Goal: Task Accomplishment & Management: Complete application form

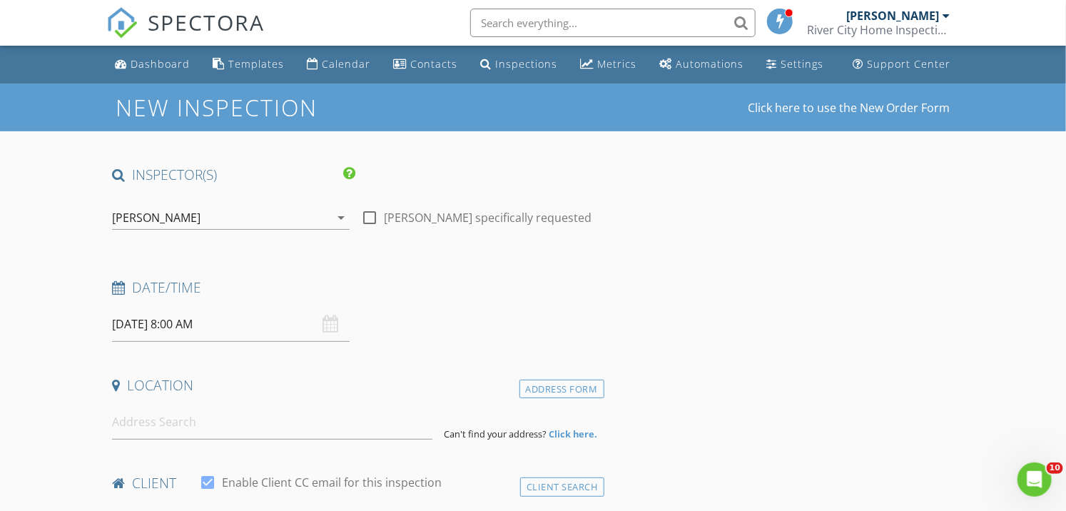
click at [148, 321] on input "08/29/2025 8:00 AM" at bounding box center [231, 324] width 238 height 35
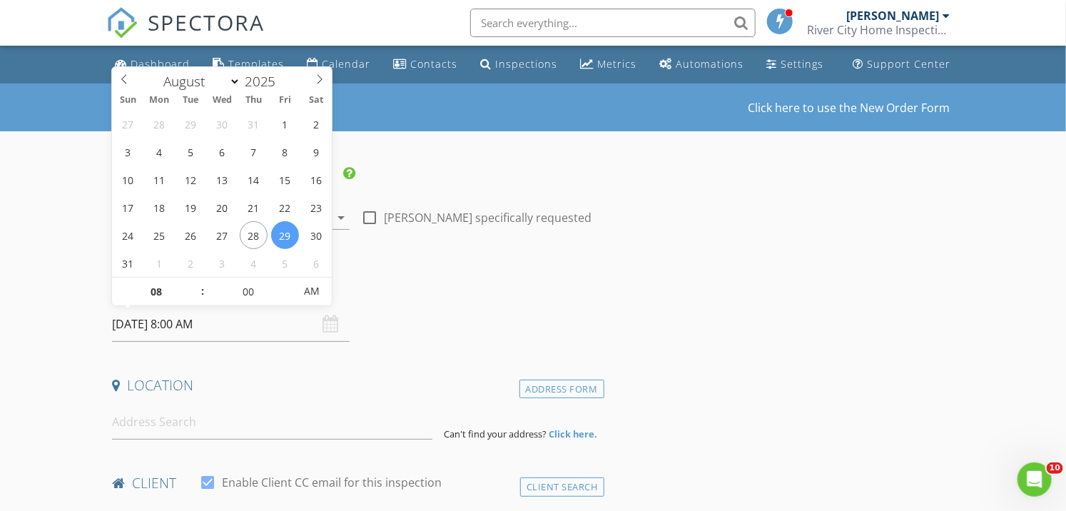
click at [298, 240] on div "27 28 29 30 31 1 2 3 4 5 6 7 8 9 10 11 12 13 14 15 16 17 18 19 20 21 22 23 24 2…" at bounding box center [222, 193] width 220 height 167
type input "08/29/2025 9:00 AM"
type input "09"
click at [190, 282] on span at bounding box center [195, 284] width 10 height 14
type input "08/29/2025 10:00 AM"
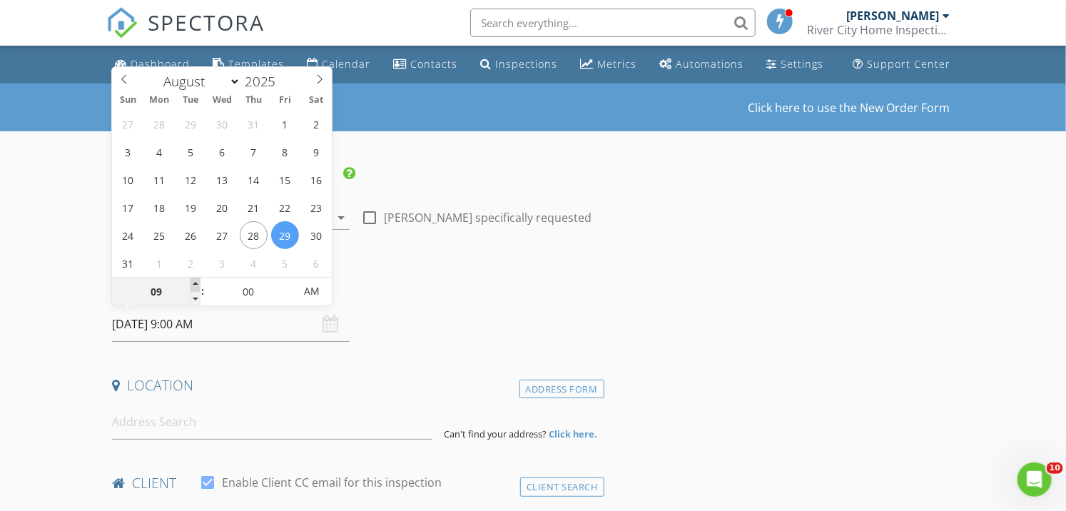
type input "10"
click at [191, 282] on span at bounding box center [195, 284] width 10 height 14
type input "08/29/2025 11:00 AM"
type input "11"
click at [191, 282] on span at bounding box center [195, 284] width 10 height 14
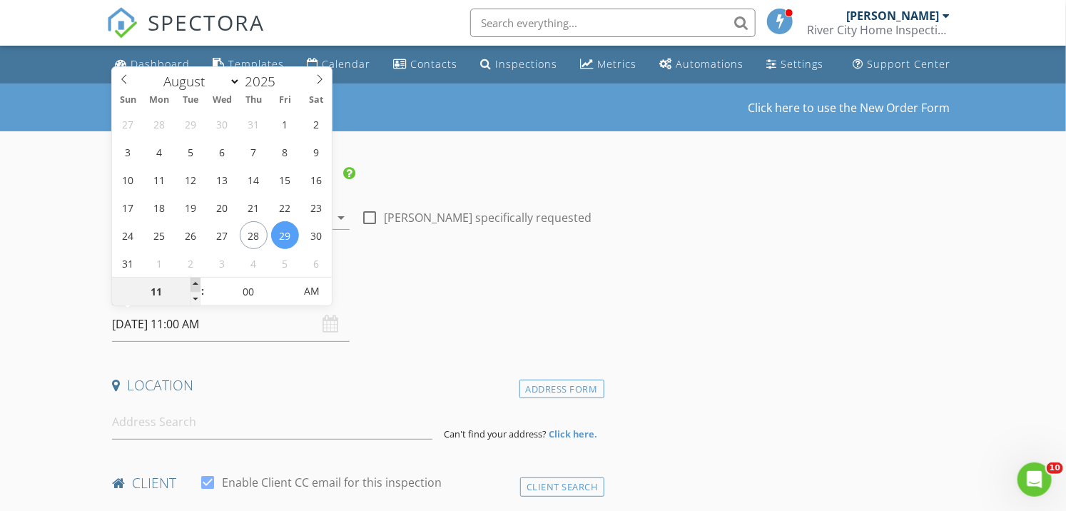
type input "08/29/2025 12:00 PM"
type input "12"
click at [191, 282] on span at bounding box center [195, 284] width 10 height 14
type input "08/29/2025 11:00 AM"
type input "11"
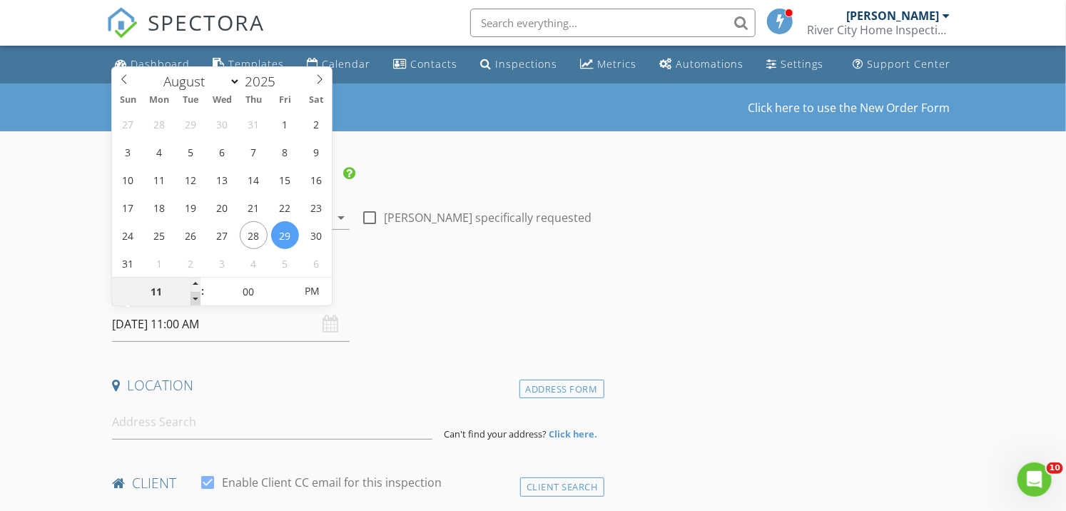
click at [193, 296] on span at bounding box center [195, 299] width 10 height 14
type input "08/29/2025 11:05 AM"
type input "05"
click at [284, 280] on span at bounding box center [287, 284] width 10 height 14
type input "08/29/2025 11:10 AM"
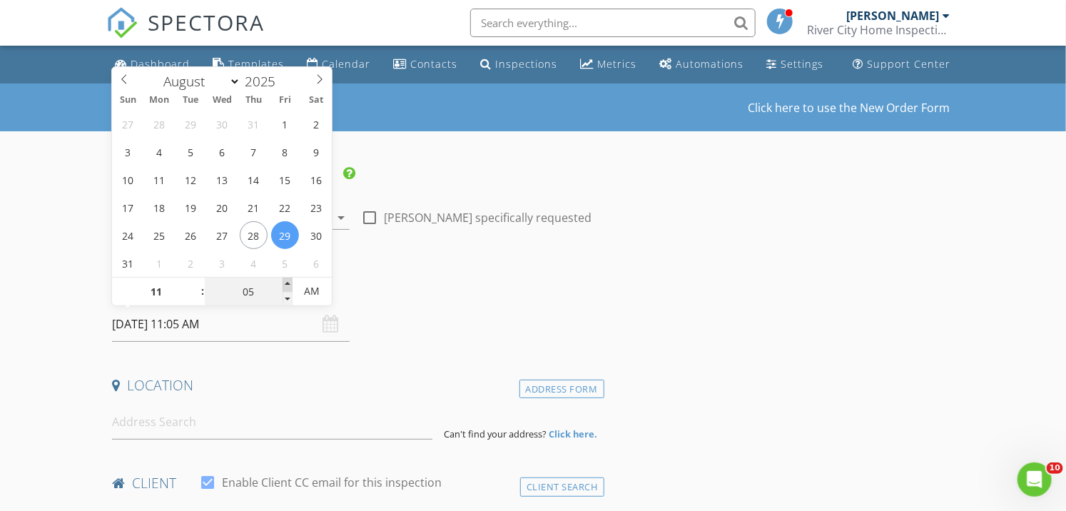
type input "10"
click at [287, 281] on span at bounding box center [287, 284] width 10 height 14
type input "08/29/2025 11:15 AM"
type input "15"
click at [287, 281] on span at bounding box center [287, 284] width 10 height 14
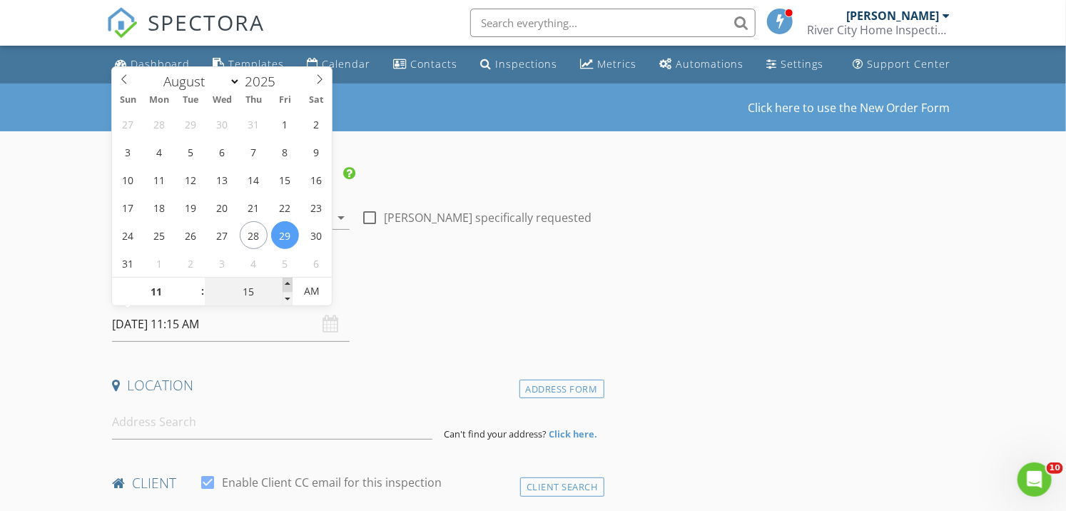
type input "08/29/2025 11:20 AM"
type input "20"
click at [287, 281] on span at bounding box center [287, 284] width 10 height 14
type input "08/29/2025 11:25 AM"
type input "25"
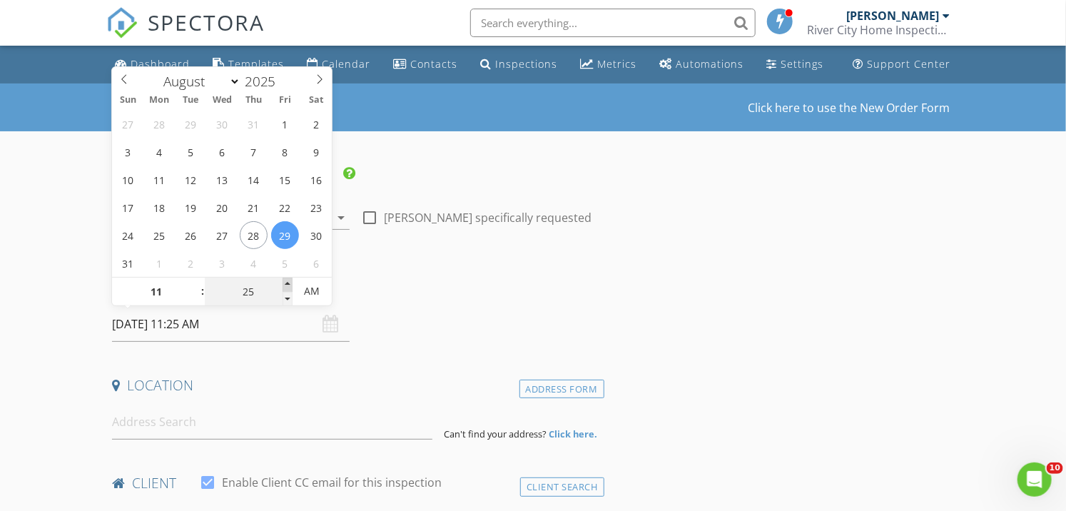
click at [287, 281] on span at bounding box center [287, 284] width 10 height 14
type input "08/29/2025 11:30 AM"
type input "30"
click at [287, 281] on span at bounding box center [287, 284] width 10 height 14
click at [174, 427] on input at bounding box center [272, 421] width 320 height 35
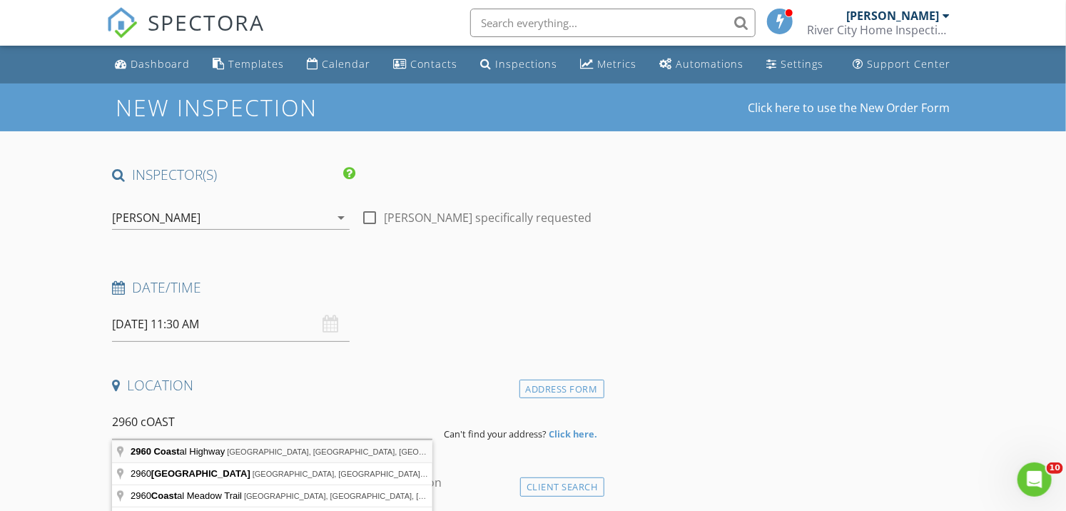
type input "2960 Coastal Highway, St. Augustine, FL, USA"
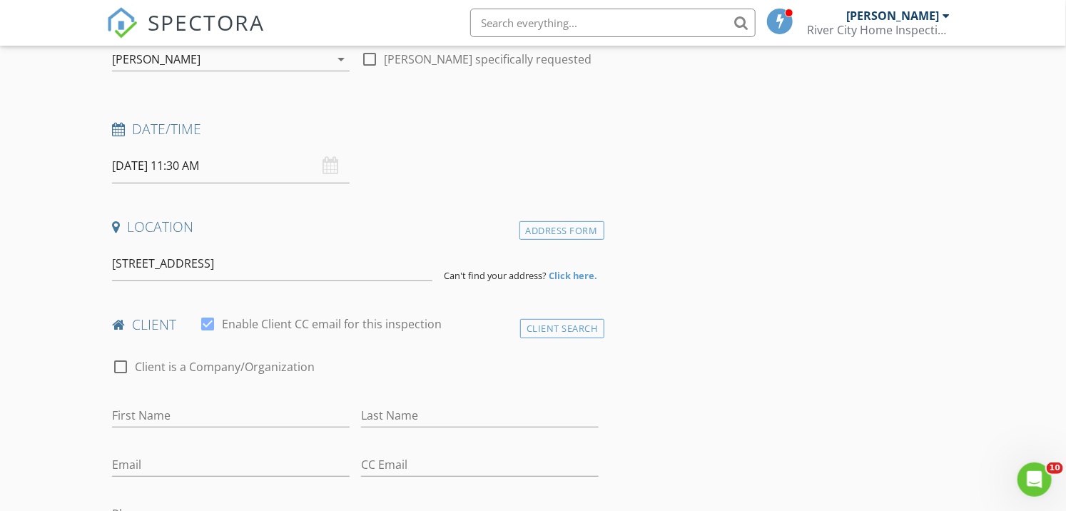
scroll to position [238, 0]
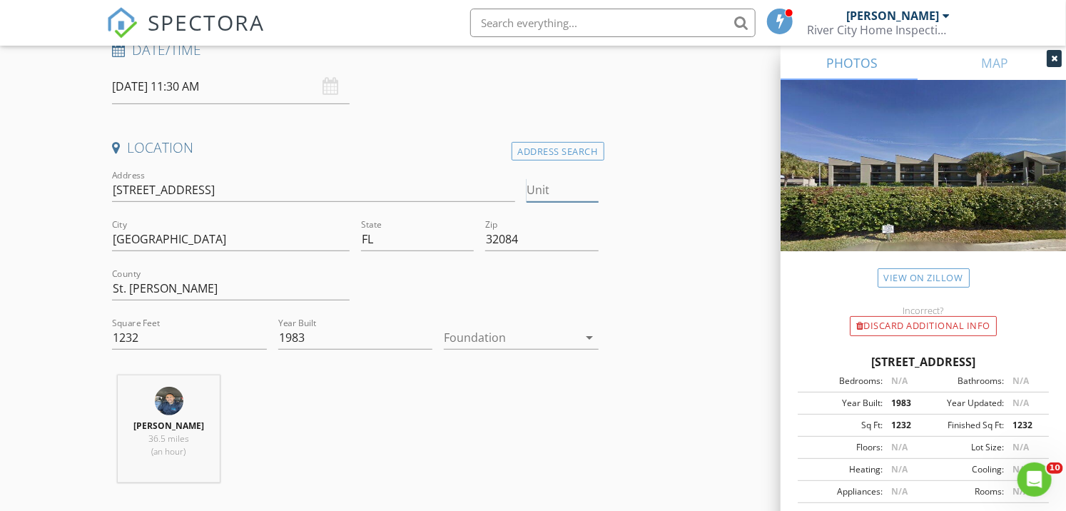
click at [575, 193] on input "Unit" at bounding box center [561, 190] width 71 height 24
type input "8"
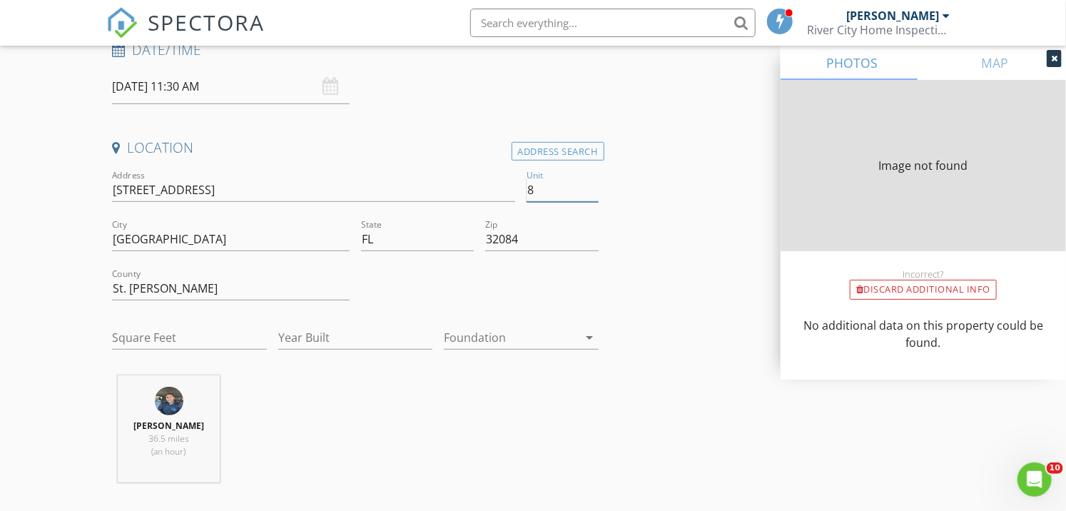
type input "8C"
type input "0"
type input "1232"
type input "1983"
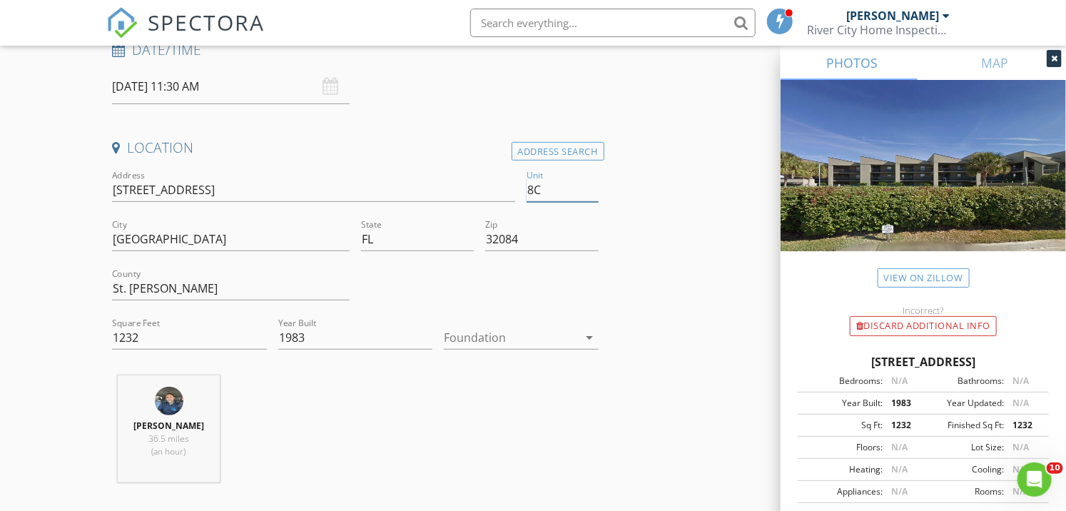
type input "8C"
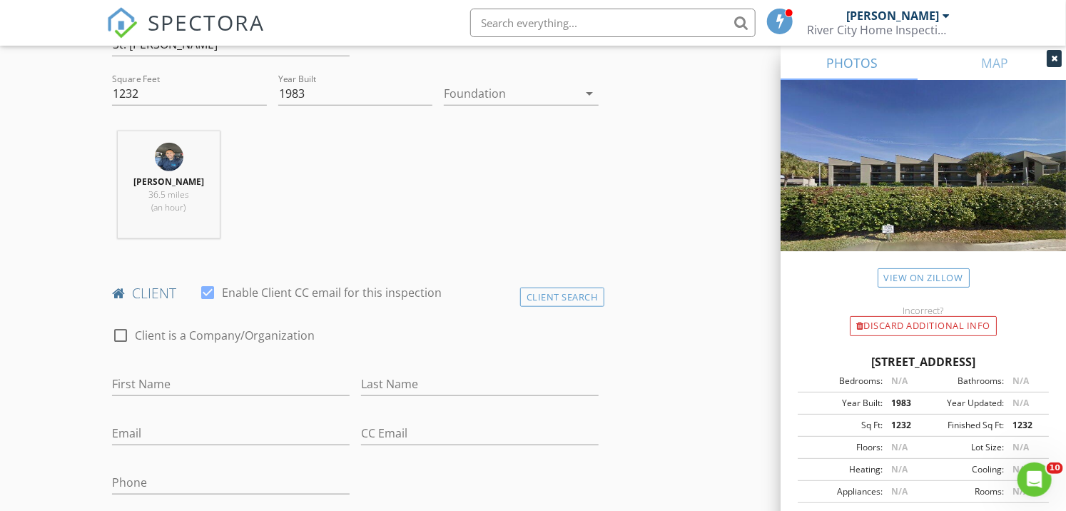
scroll to position [475, 0]
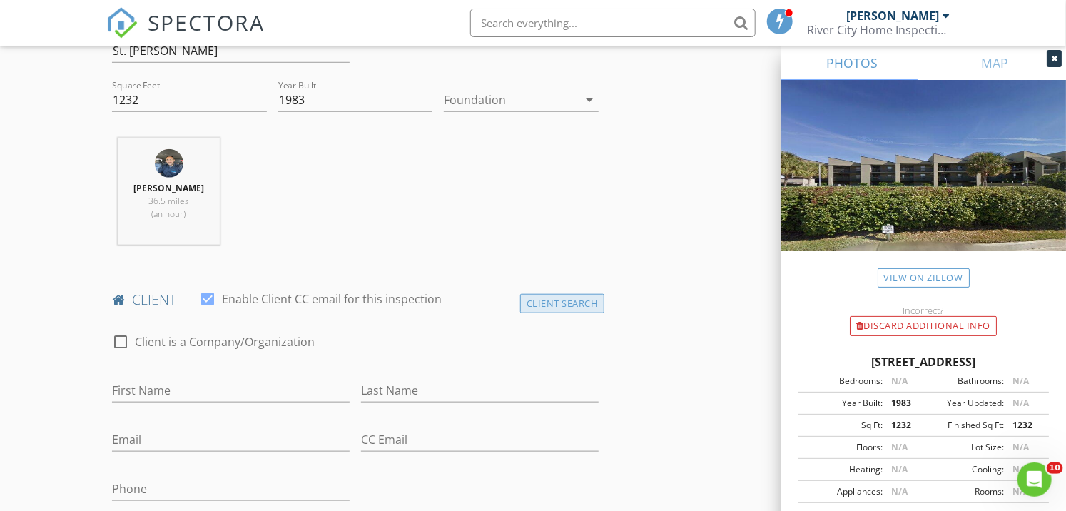
click at [578, 305] on div "Client Search" at bounding box center [562, 303] width 84 height 19
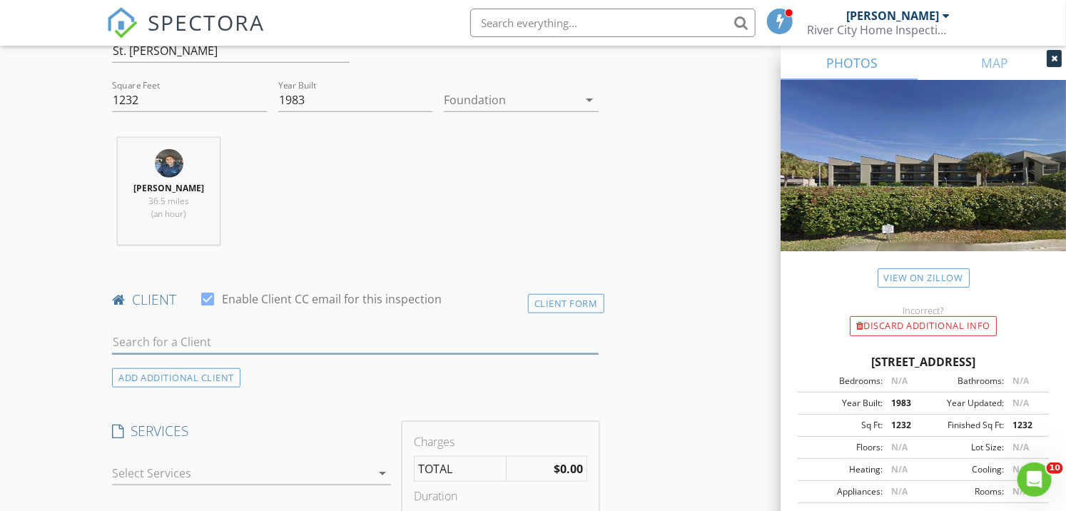
click at [238, 332] on input "text" at bounding box center [355, 342] width 486 height 24
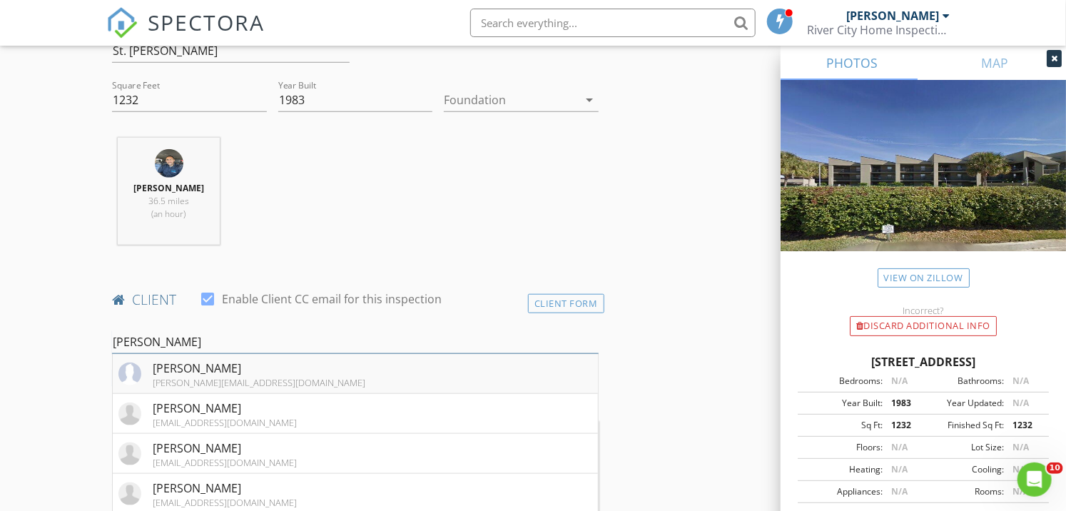
type input "mIKE"
click at [346, 373] on li "Mike Carter mcarter@assist2sell.com" at bounding box center [355, 374] width 484 height 40
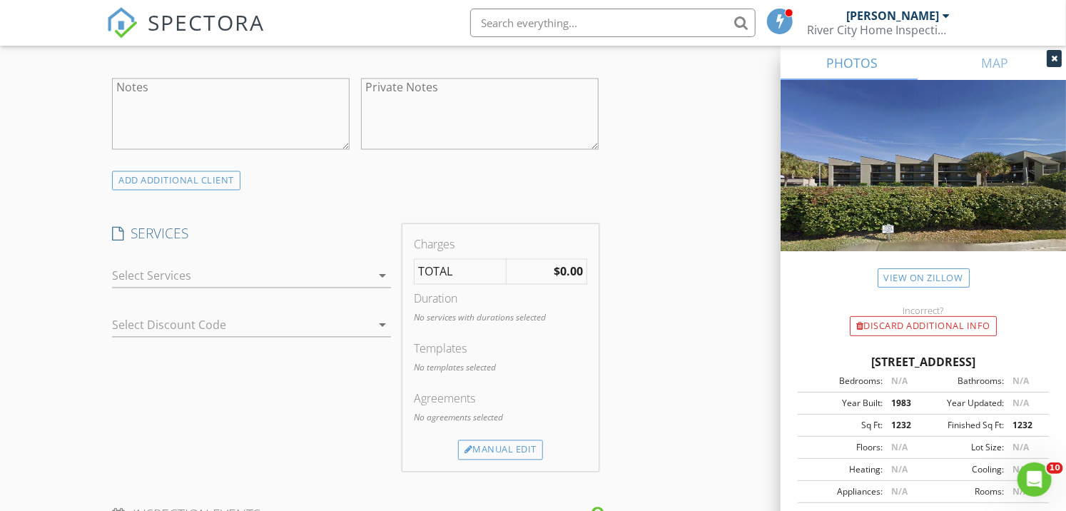
scroll to position [1030, 0]
click at [381, 275] on icon "arrow_drop_down" at bounding box center [382, 274] width 17 height 17
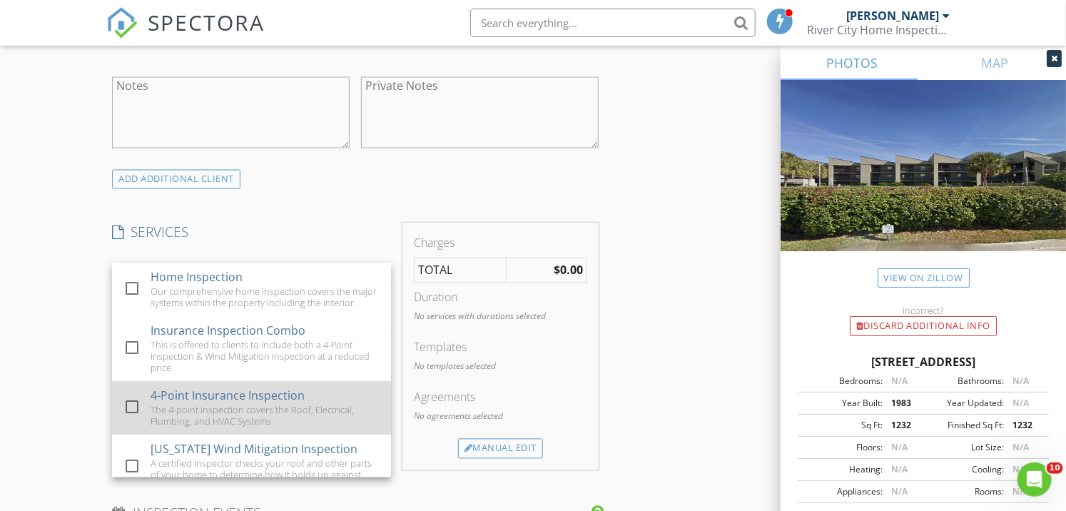
click at [139, 419] on div at bounding box center [132, 407] width 24 height 24
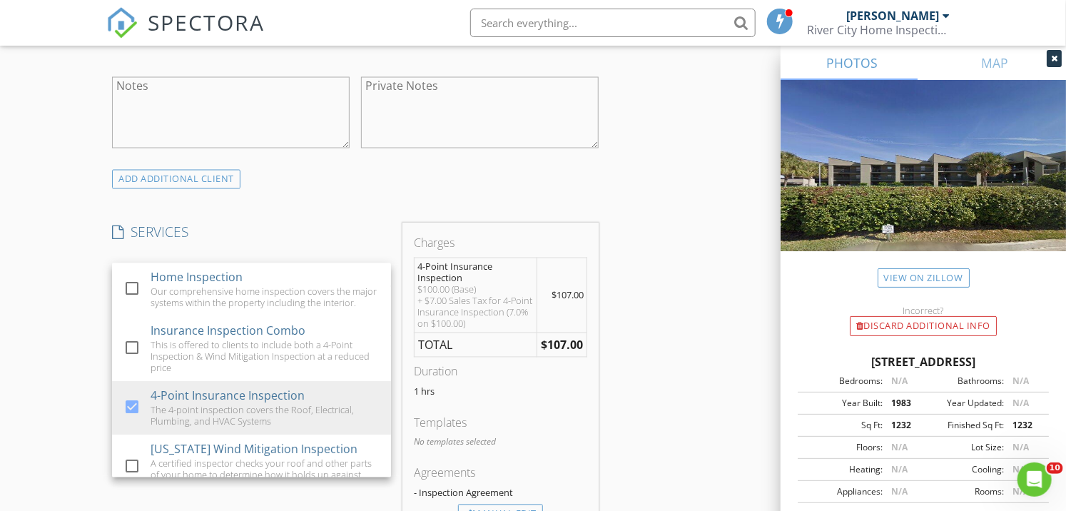
click at [623, 176] on div "INSPECTOR(S) check_box Wade Hosseini PRIMARY Wade Hosseini arrow_drop_down chec…" at bounding box center [532, 356] width 852 height 2441
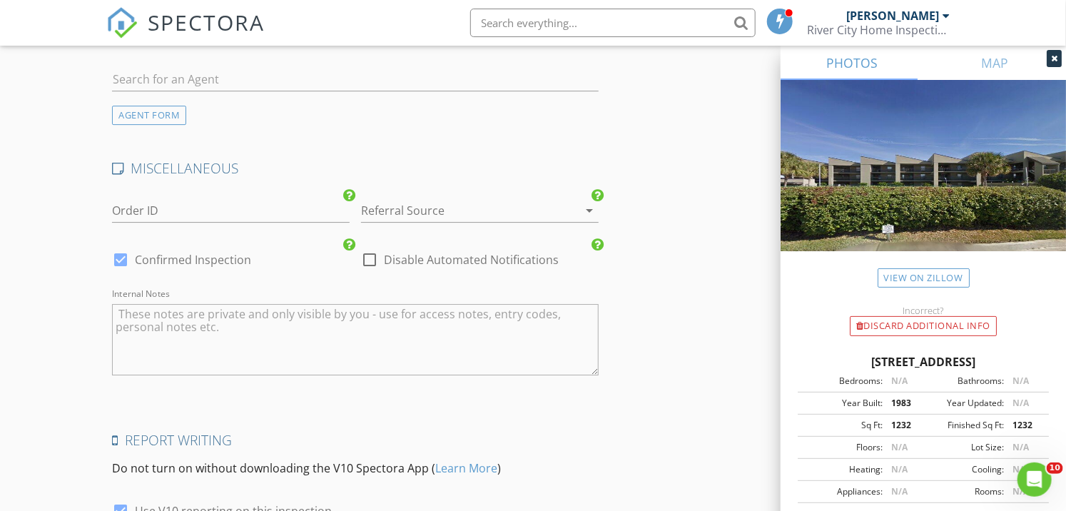
scroll to position [2130, 0]
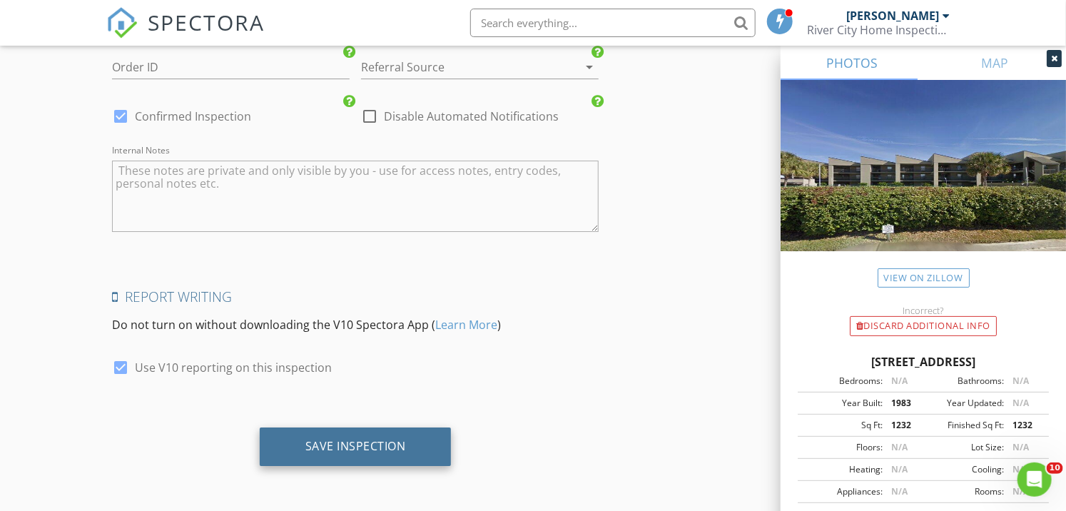
click at [341, 447] on div "Save Inspection" at bounding box center [355, 446] width 101 height 14
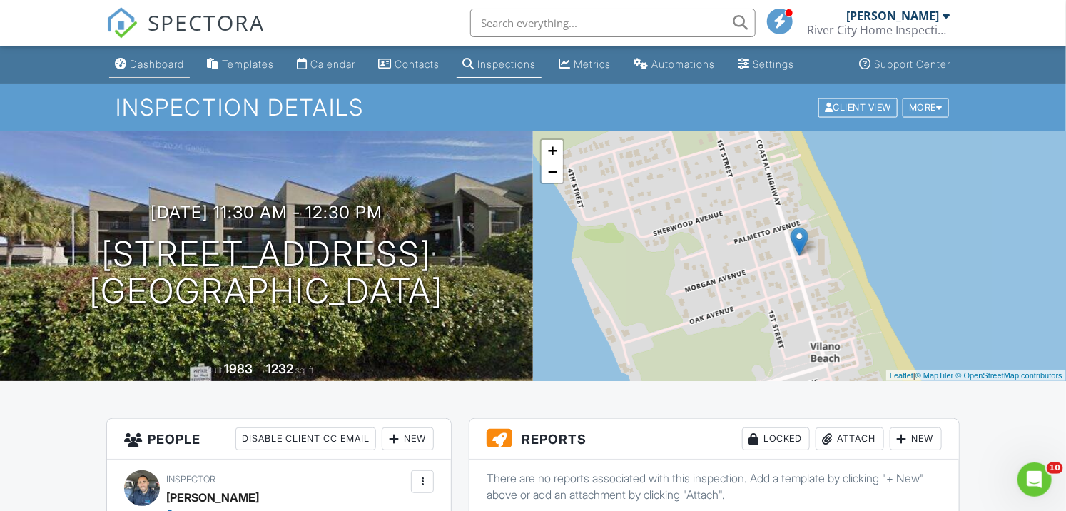
click at [119, 54] on link "Dashboard" at bounding box center [149, 64] width 81 height 26
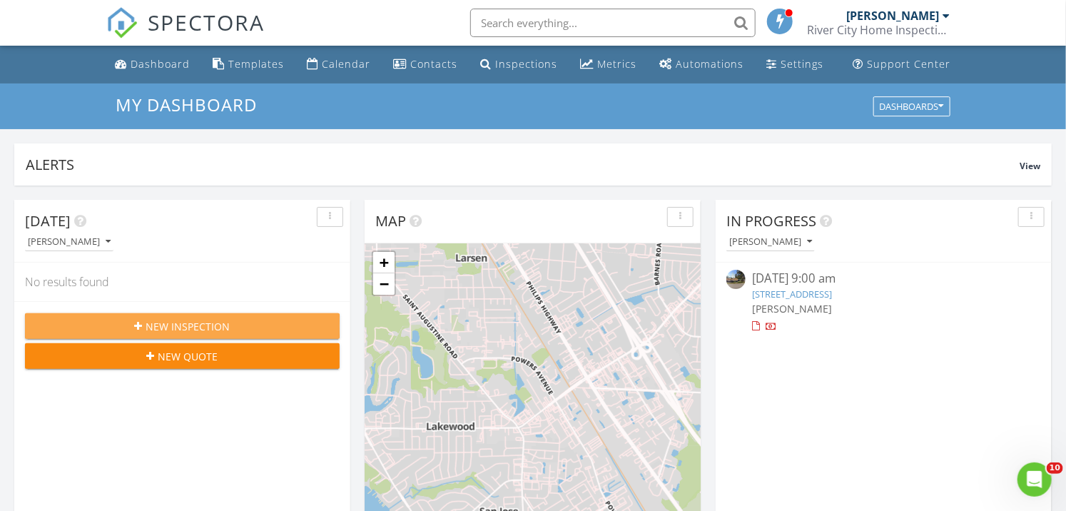
click at [180, 316] on button "New Inspection" at bounding box center [182, 326] width 315 height 26
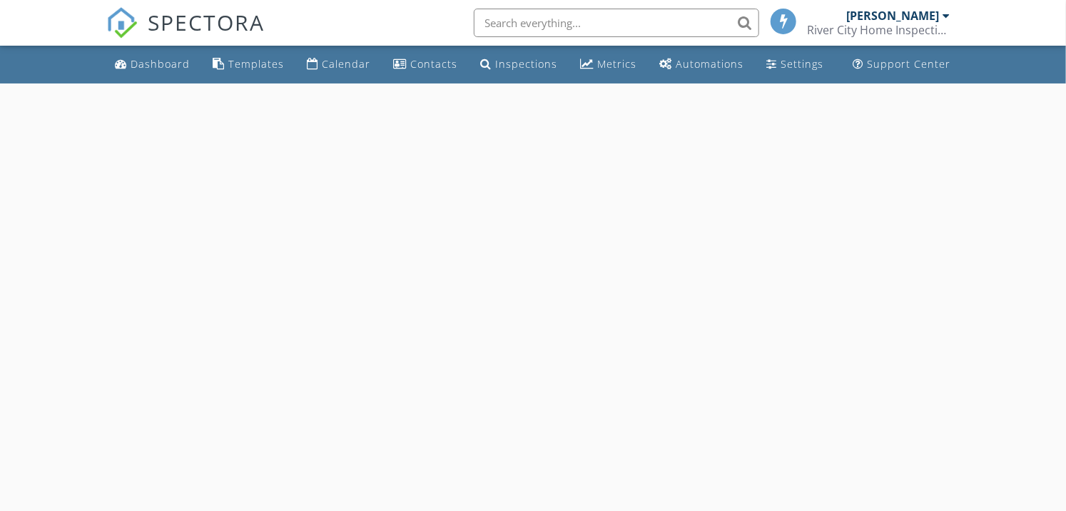
select select "7"
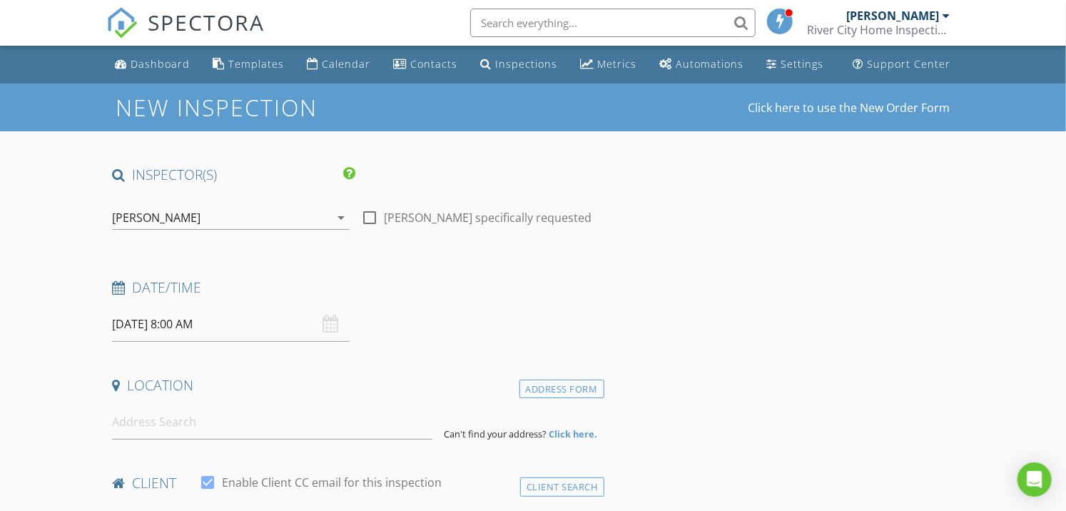
click at [168, 332] on input "08/29/2025 8:00 AM" at bounding box center [231, 324] width 238 height 35
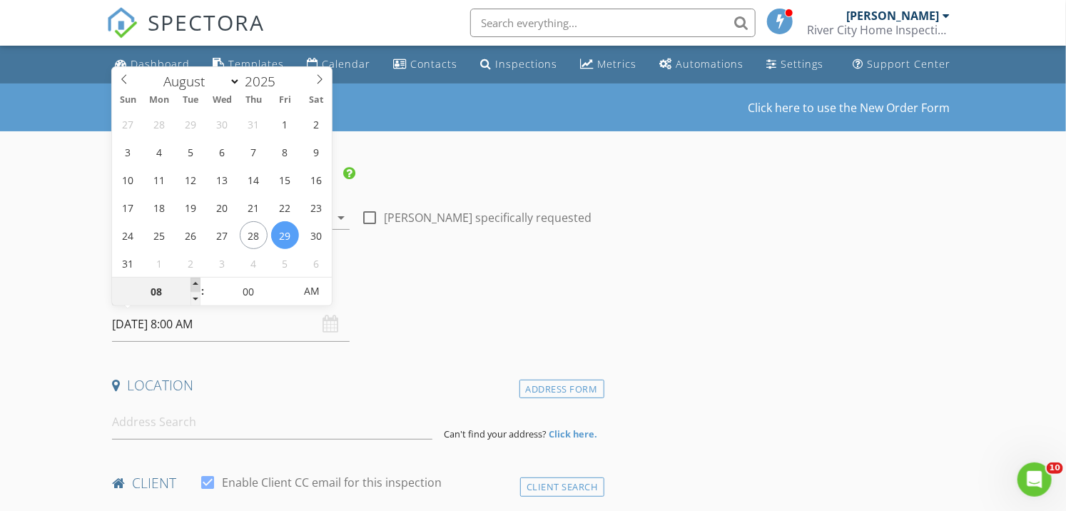
type input "09"
type input "[DATE] 9:00 AM"
click at [200, 282] on span at bounding box center [195, 284] width 10 height 14
click at [223, 426] on input at bounding box center [272, 421] width 320 height 35
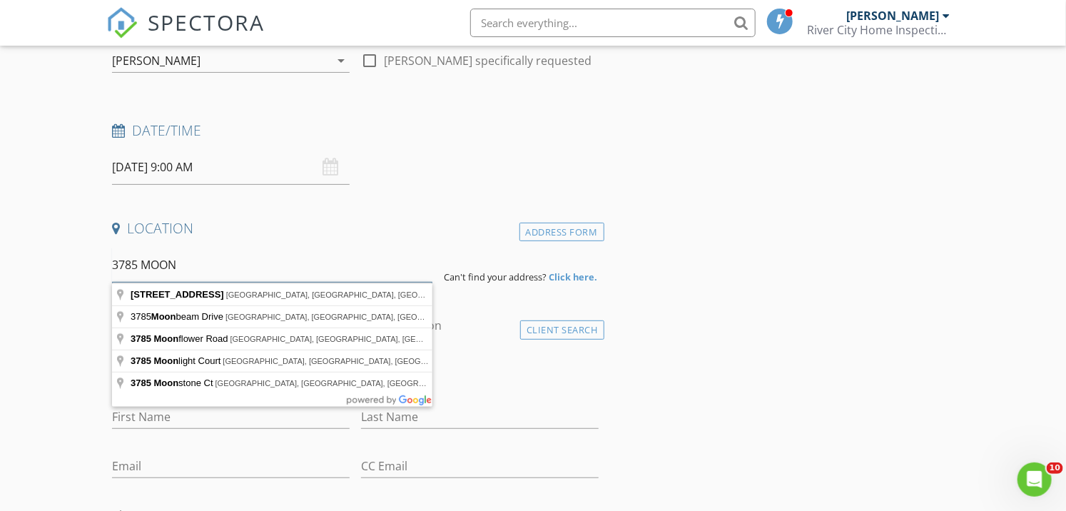
scroll to position [158, 0]
type input "3785 Moonflower Road, Jacksonville, FL, USA"
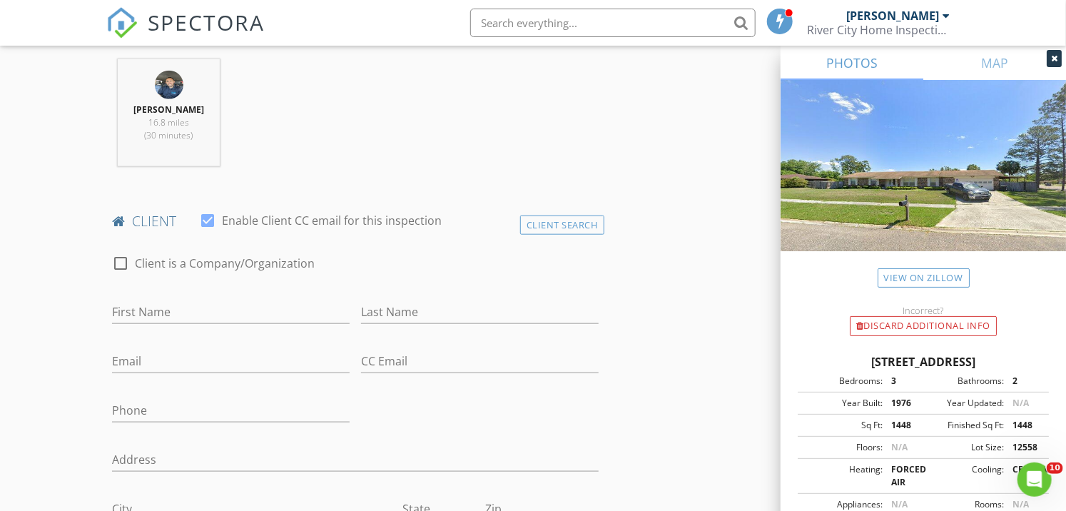
scroll to position [554, 0]
click at [161, 302] on input "First Name" at bounding box center [231, 312] width 238 height 24
type input "t"
type input "[PERSON_NAME]"
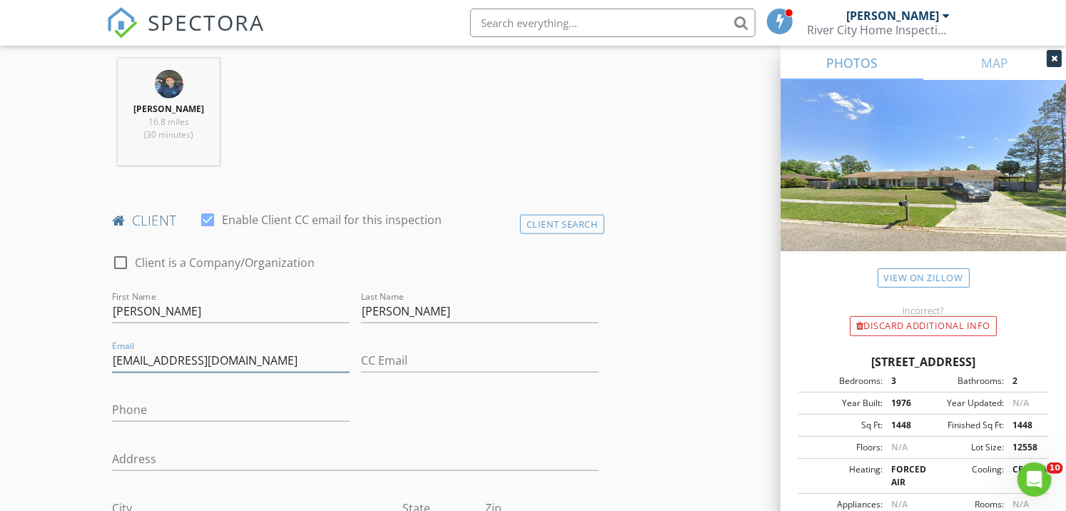
type input "[EMAIL_ADDRESS][DOMAIN_NAME]"
type input "[PHONE_NUMBER]"
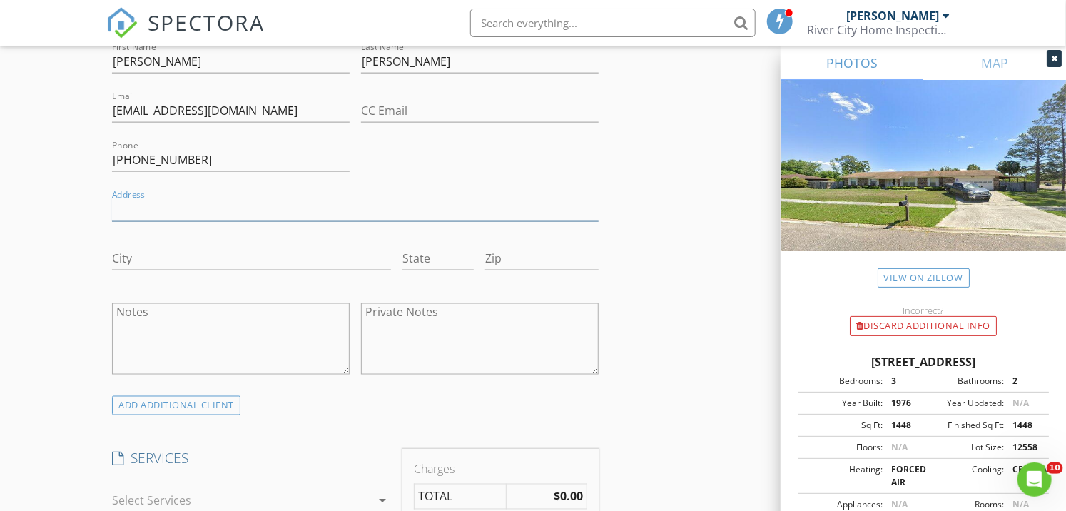
scroll to position [1030, 0]
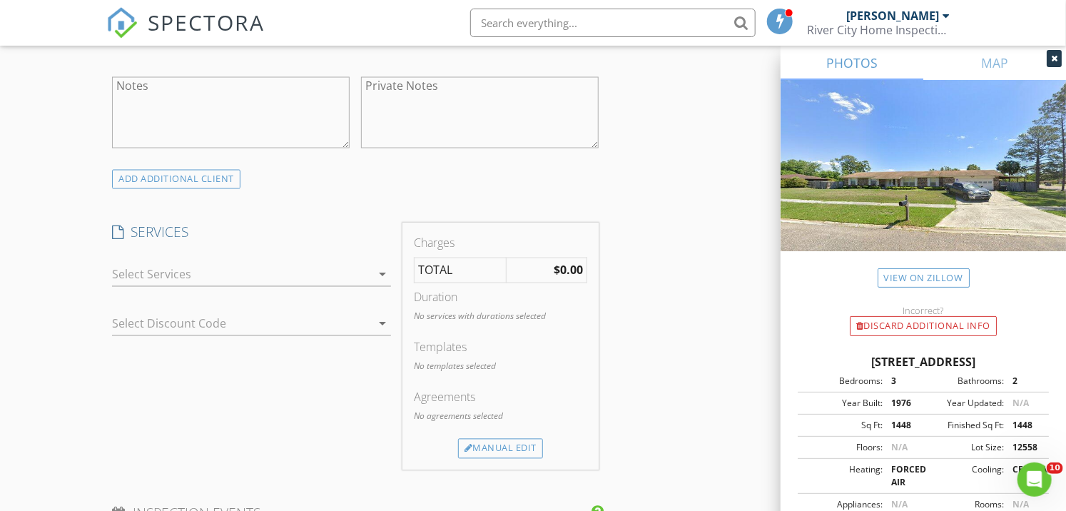
click at [281, 276] on div at bounding box center [241, 274] width 259 height 23
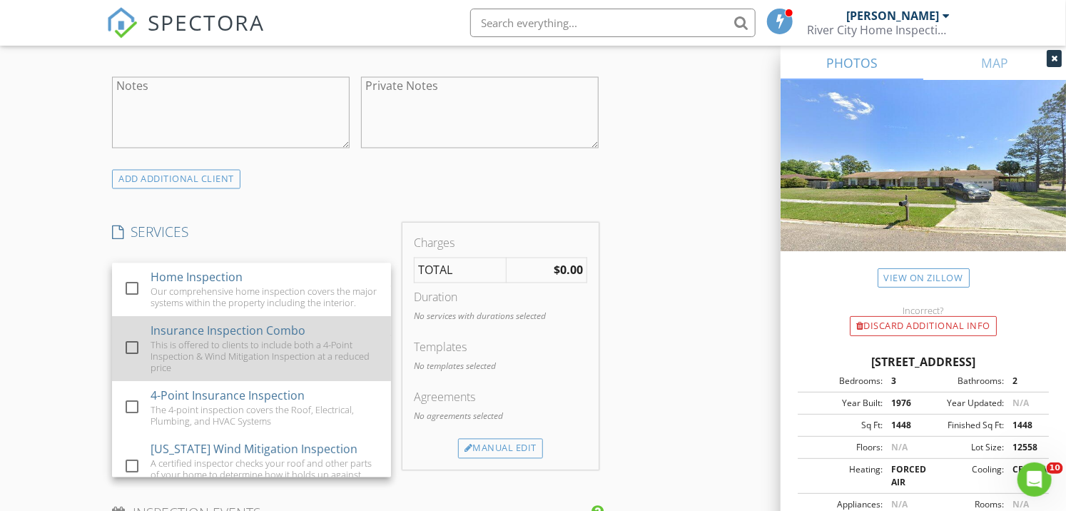
click at [124, 352] on div at bounding box center [132, 348] width 24 height 24
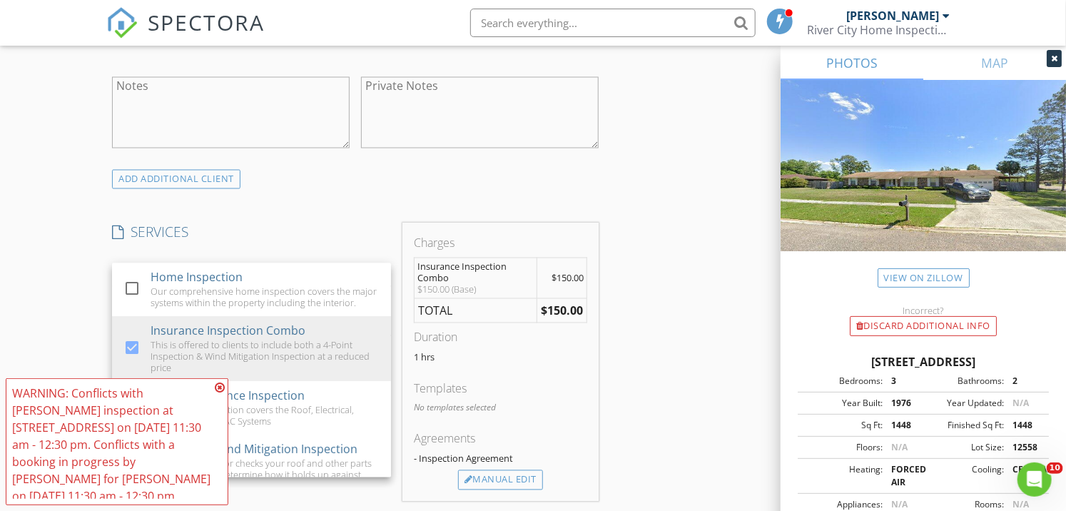
click at [660, 228] on div "INSPECTOR(S) check_box Wade Hosseini PRIMARY Wade Hosseini arrow_drop_down chec…" at bounding box center [532, 339] width 852 height 2407
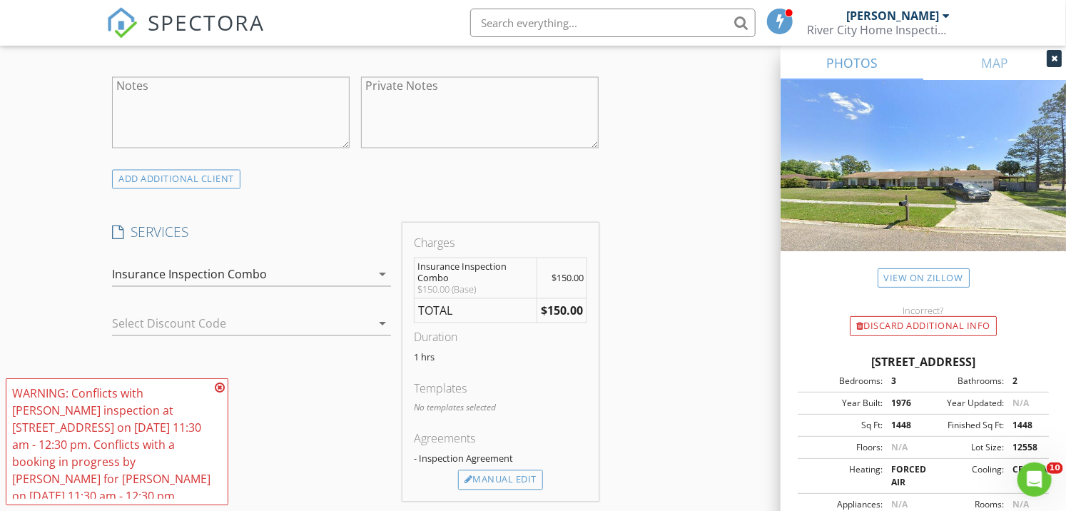
click at [218, 387] on icon at bounding box center [220, 387] width 10 height 11
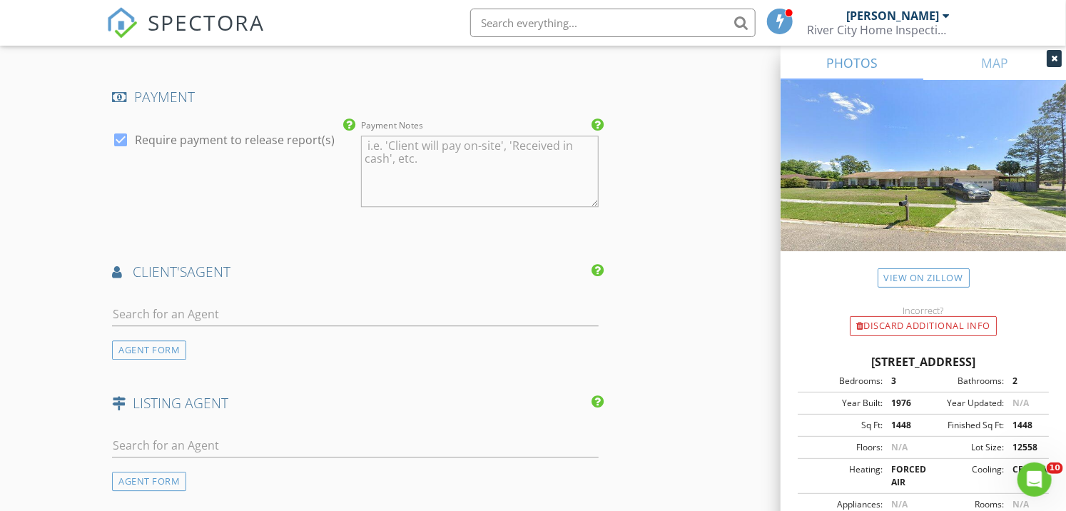
scroll to position [1664, 0]
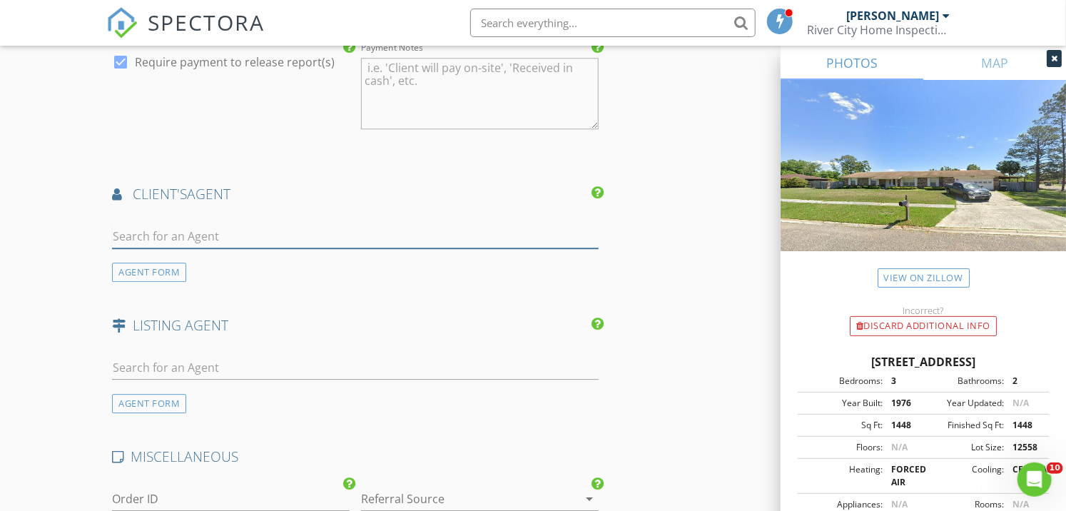
click at [245, 231] on input "text" at bounding box center [355, 237] width 486 height 24
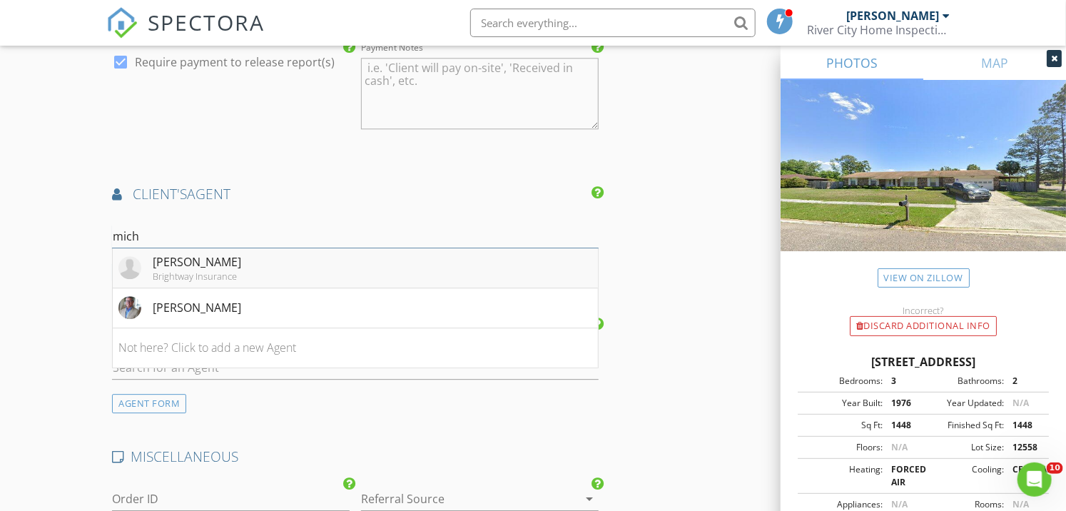
type input "mich"
click at [298, 260] on li "Michele Mcilmurray Brightway Insurance" at bounding box center [355, 268] width 484 height 40
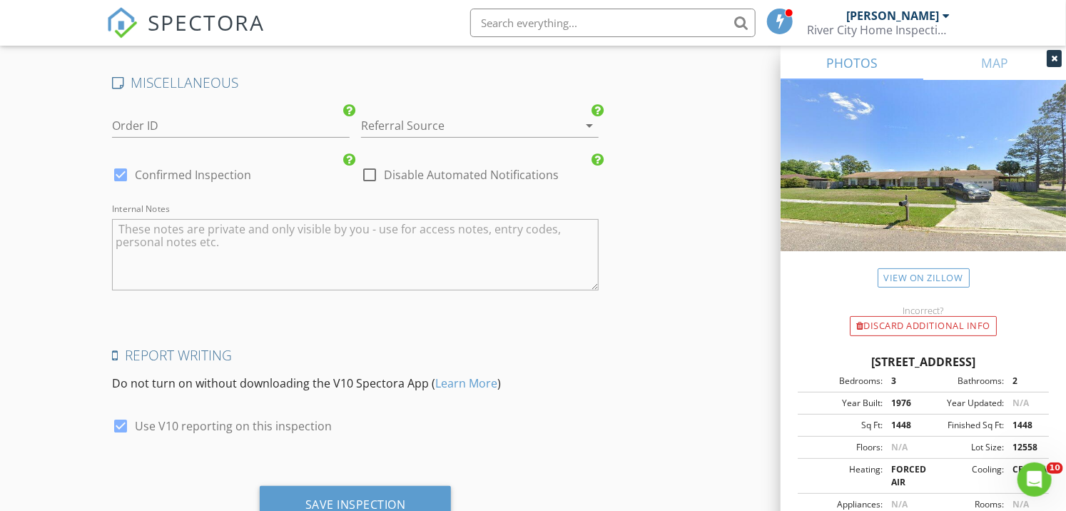
scroll to position [2520, 0]
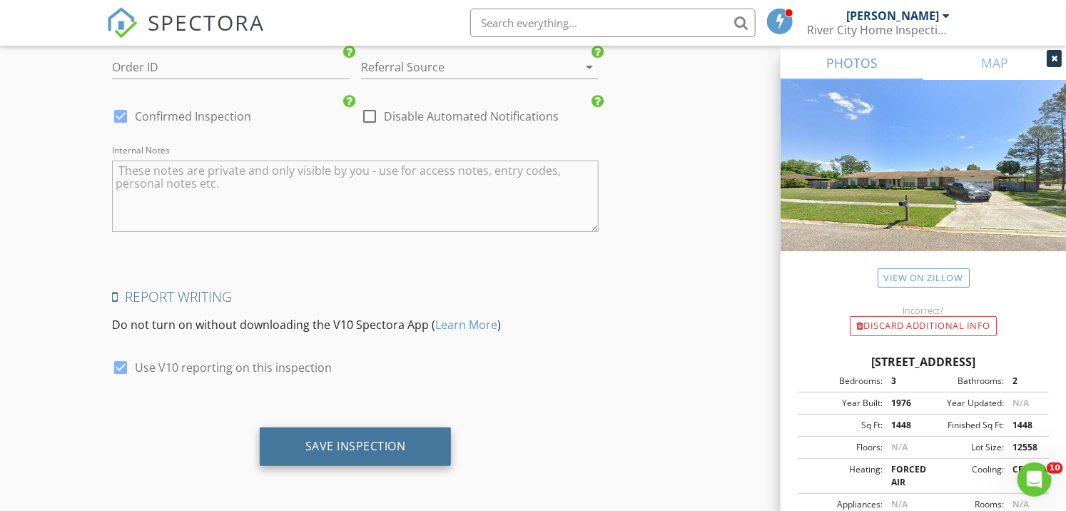
click at [377, 447] on div "Save Inspection" at bounding box center [355, 446] width 101 height 14
